Goal: Information Seeking & Learning: Learn about a topic

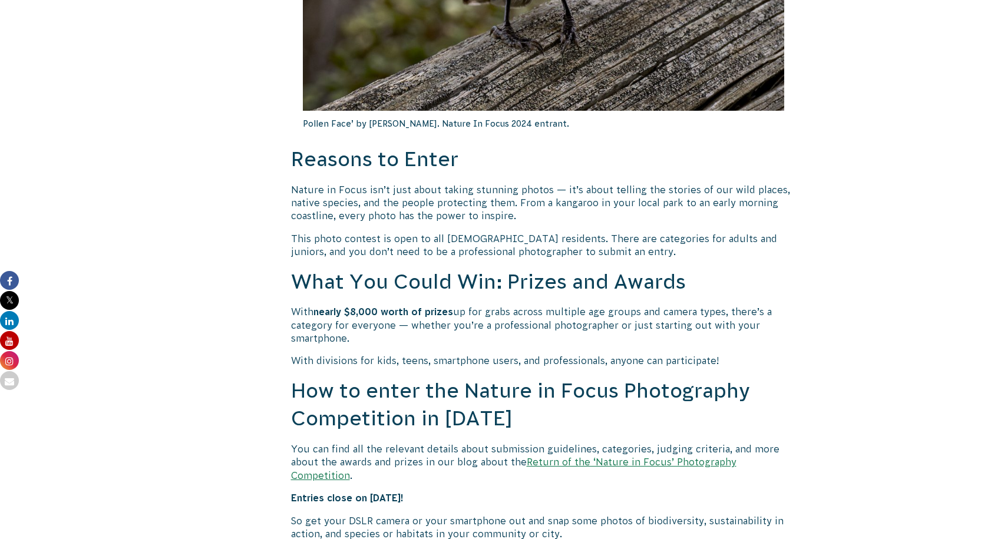
scroll to position [118, 0]
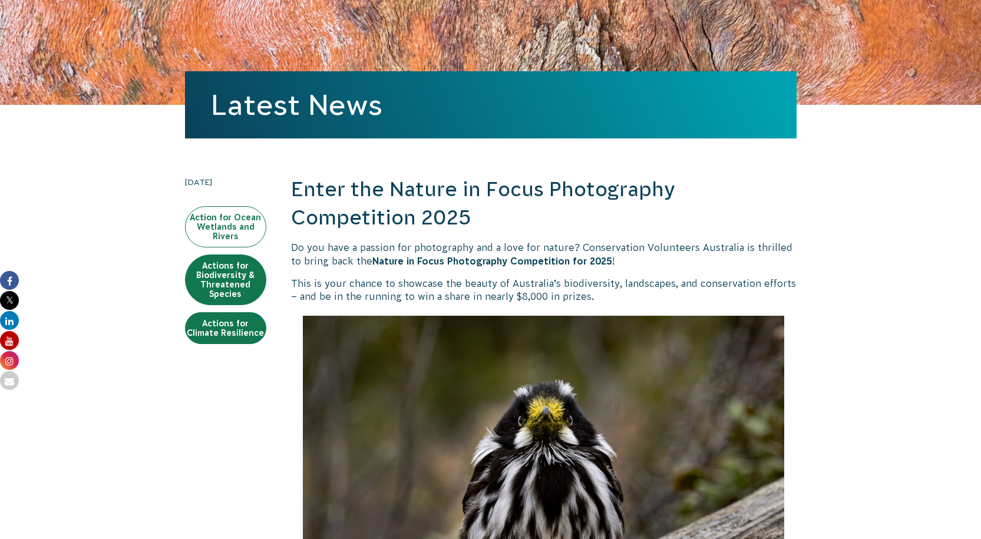
click at [226, 226] on link "Action for Ocean Wetlands and Rivers" at bounding box center [225, 226] width 81 height 41
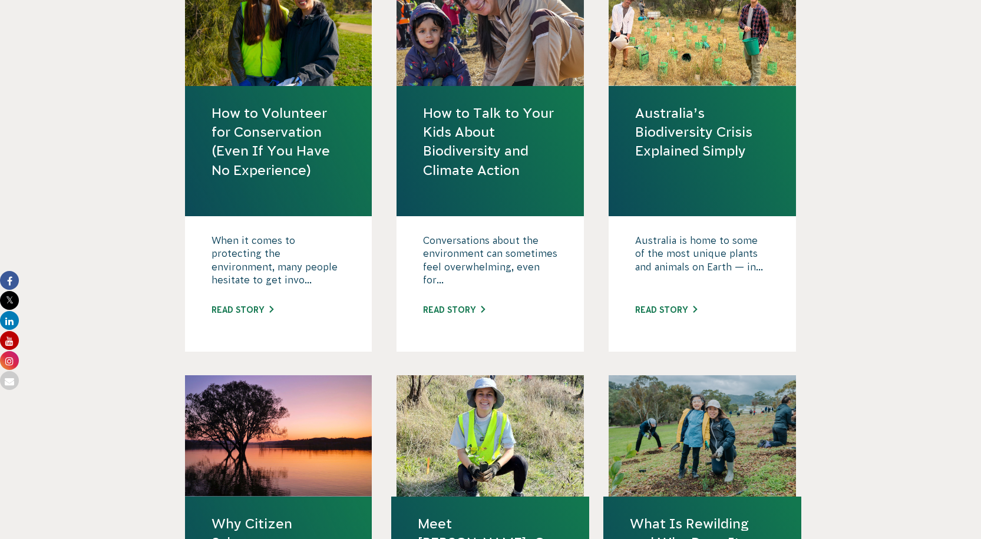
scroll to position [648, 0]
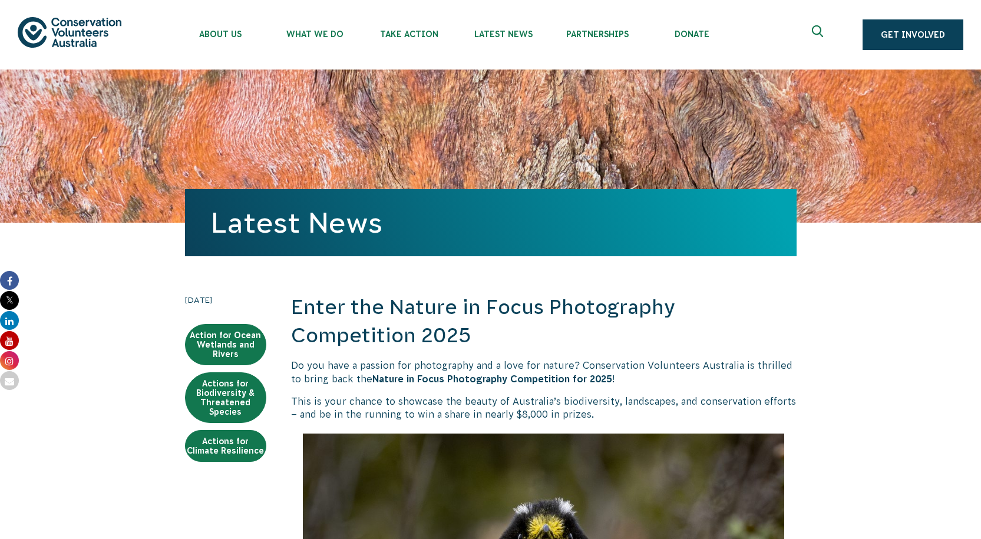
scroll to position [118, 0]
